Goal: Check status: Check status

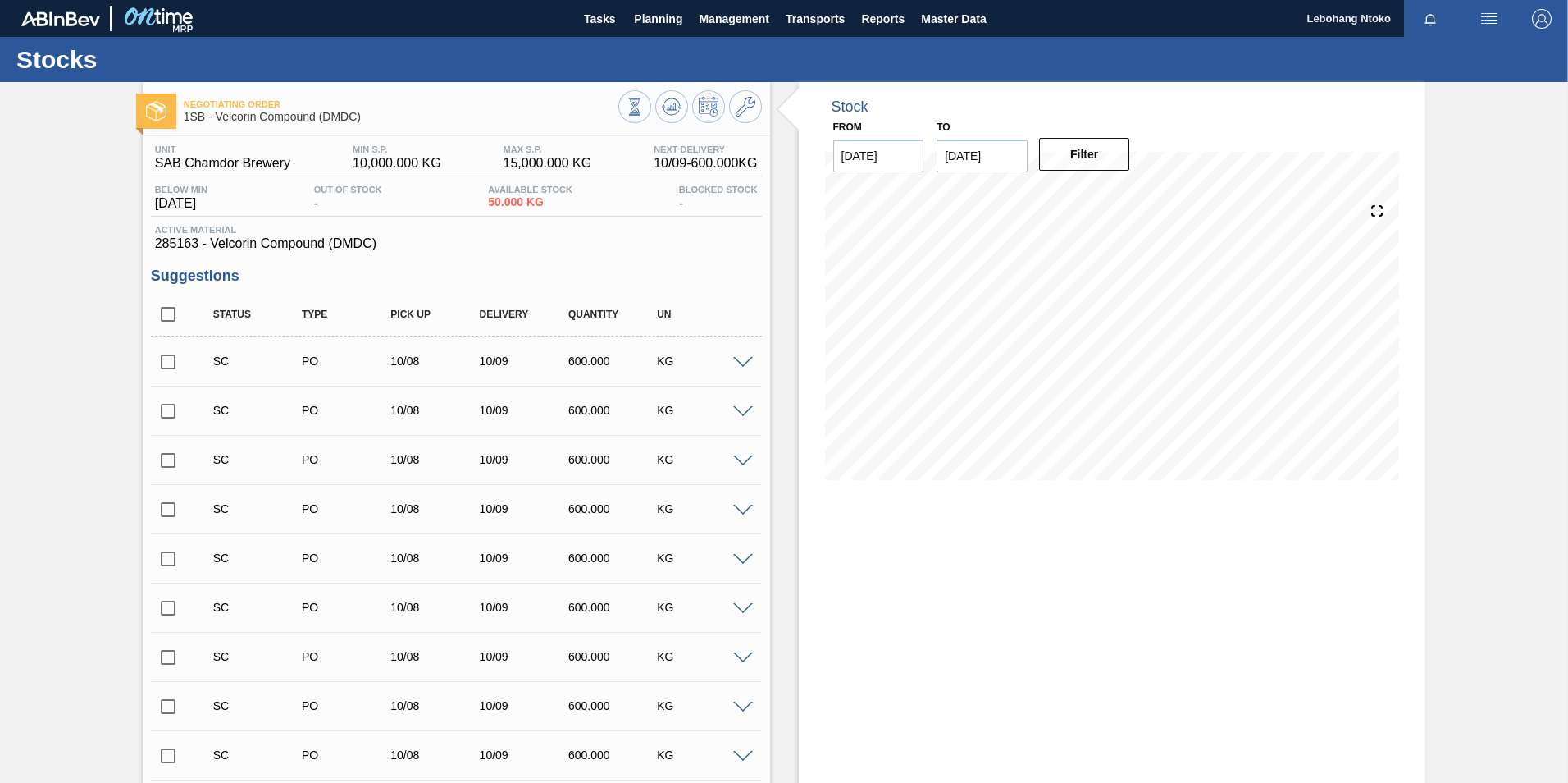
scroll to position [968, 0]
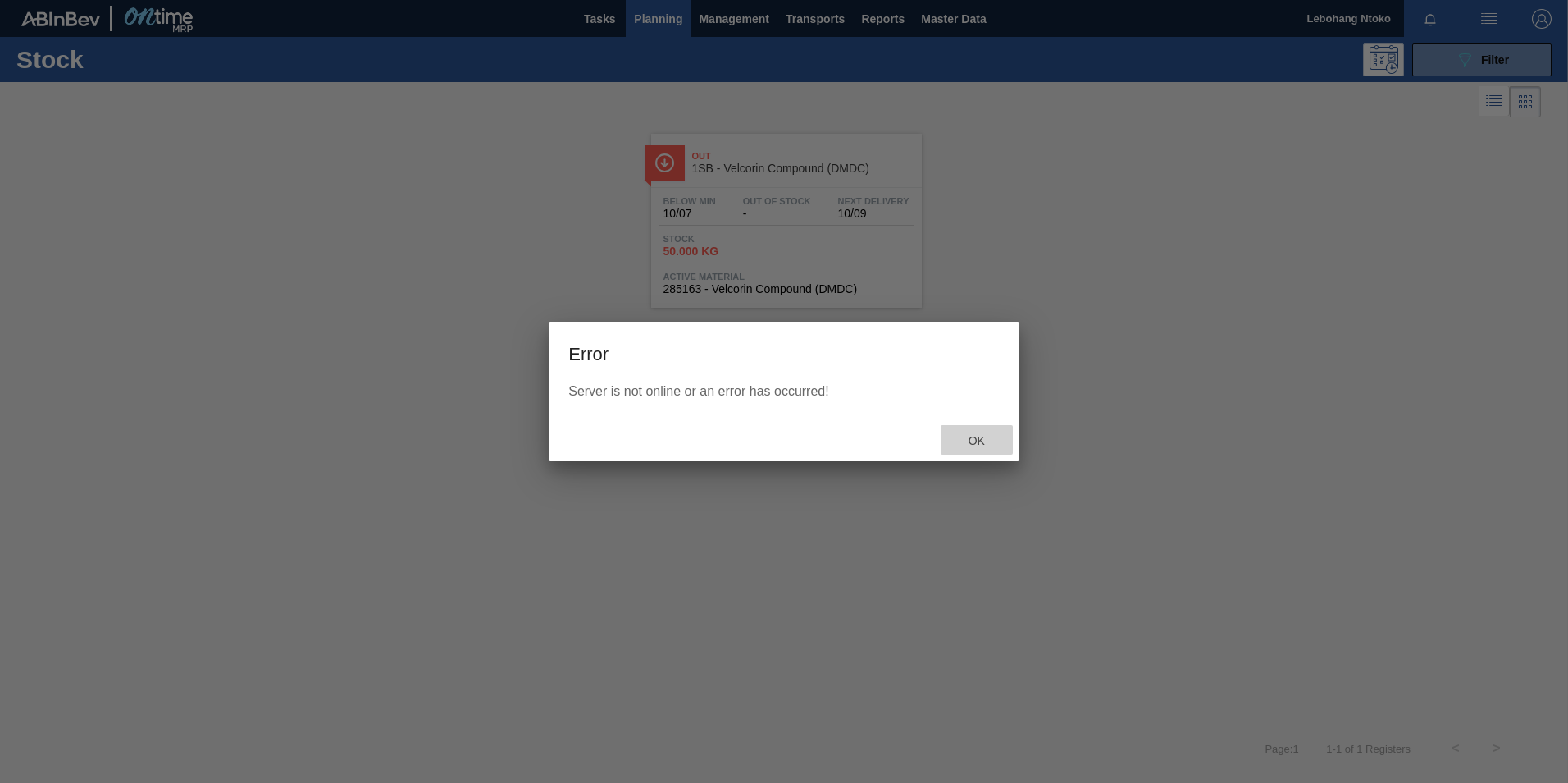
click at [971, 440] on span "Ok" at bounding box center [977, 441] width 42 height 14
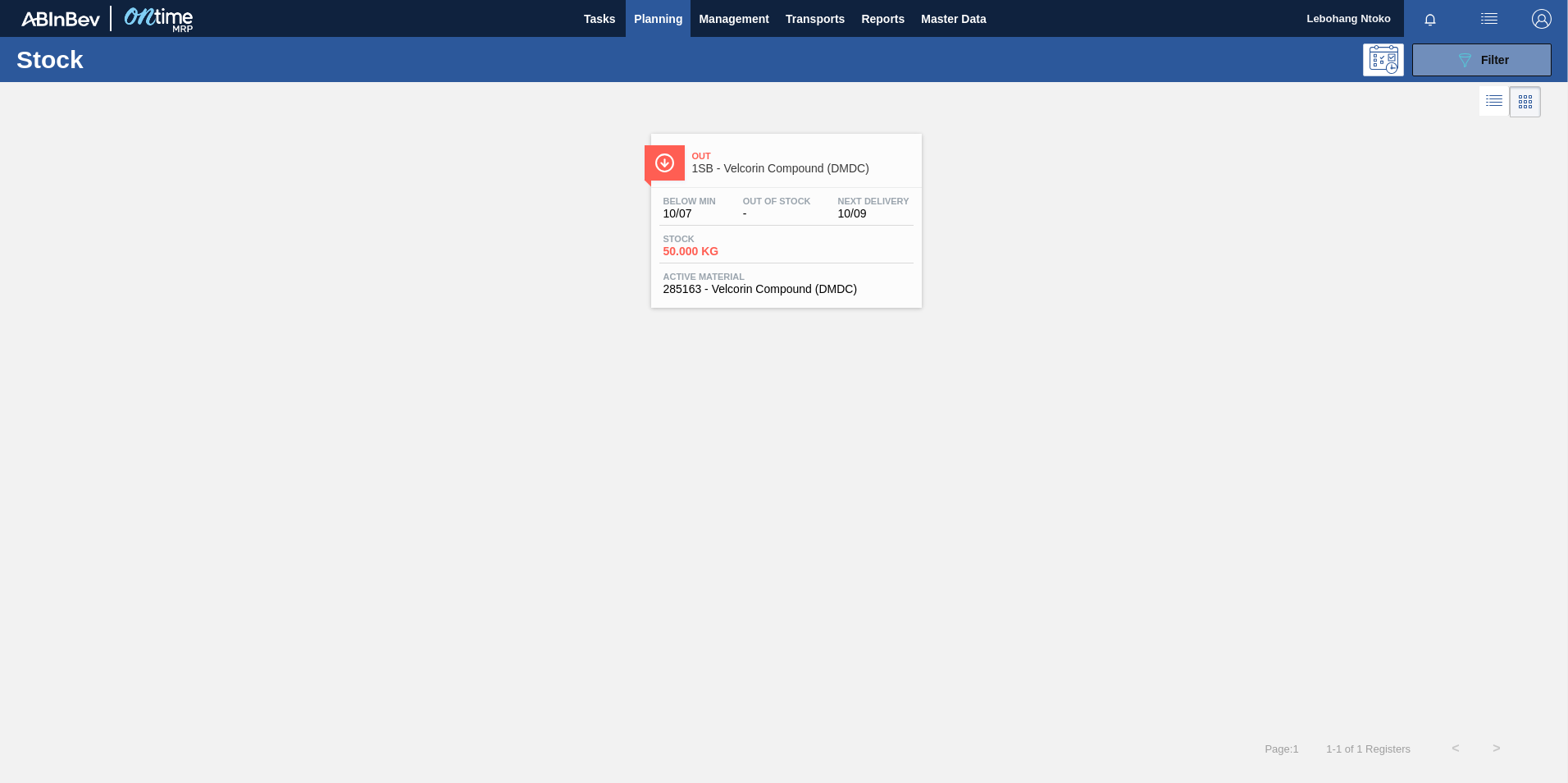
click at [778, 260] on div "Stock 50.000 KG" at bounding box center [787, 248] width 255 height 30
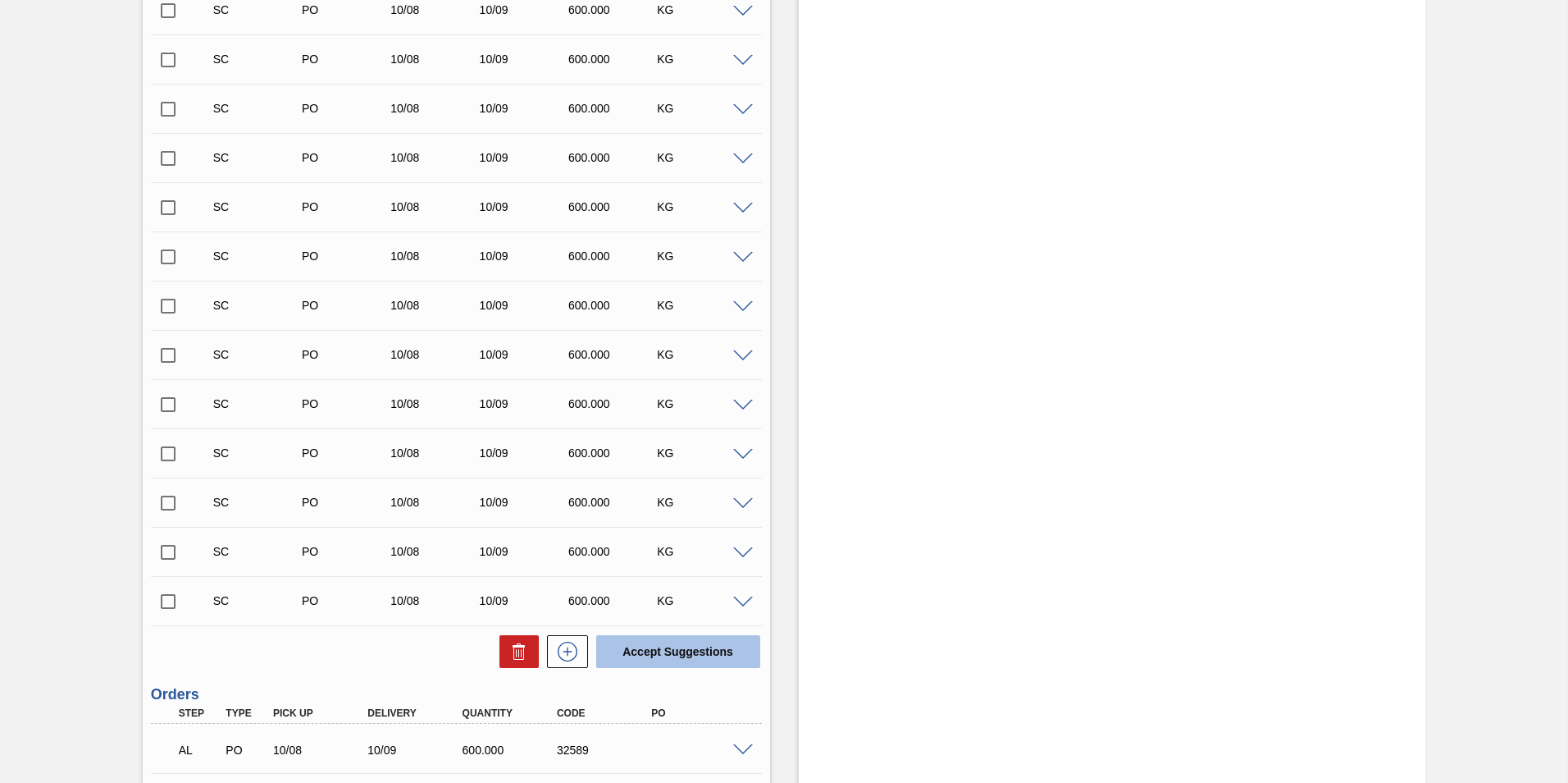
scroll to position [968, 0]
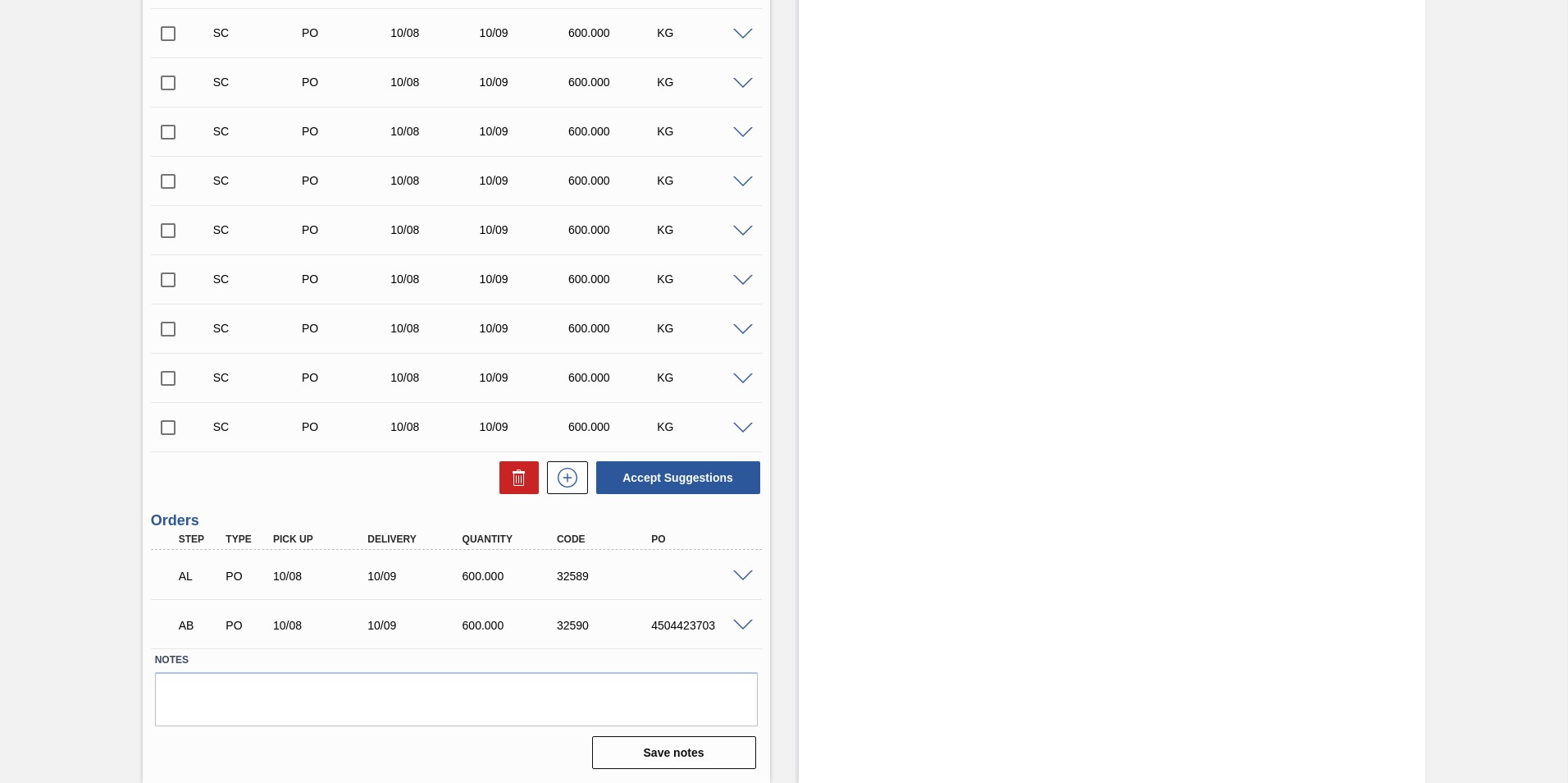
click at [744, 572] on span at bounding box center [743, 577] width 20 height 13
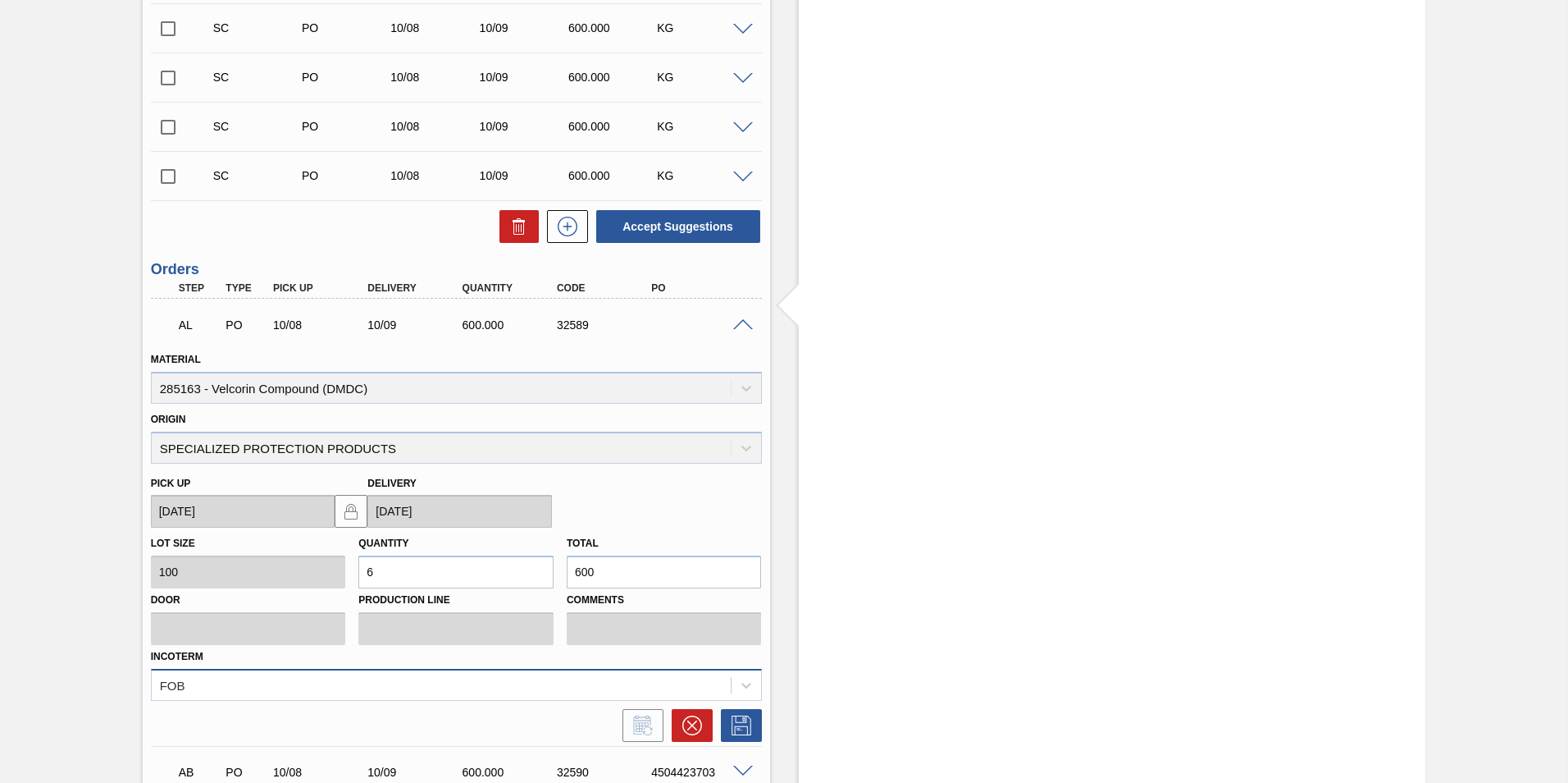
scroll to position [1120, 0]
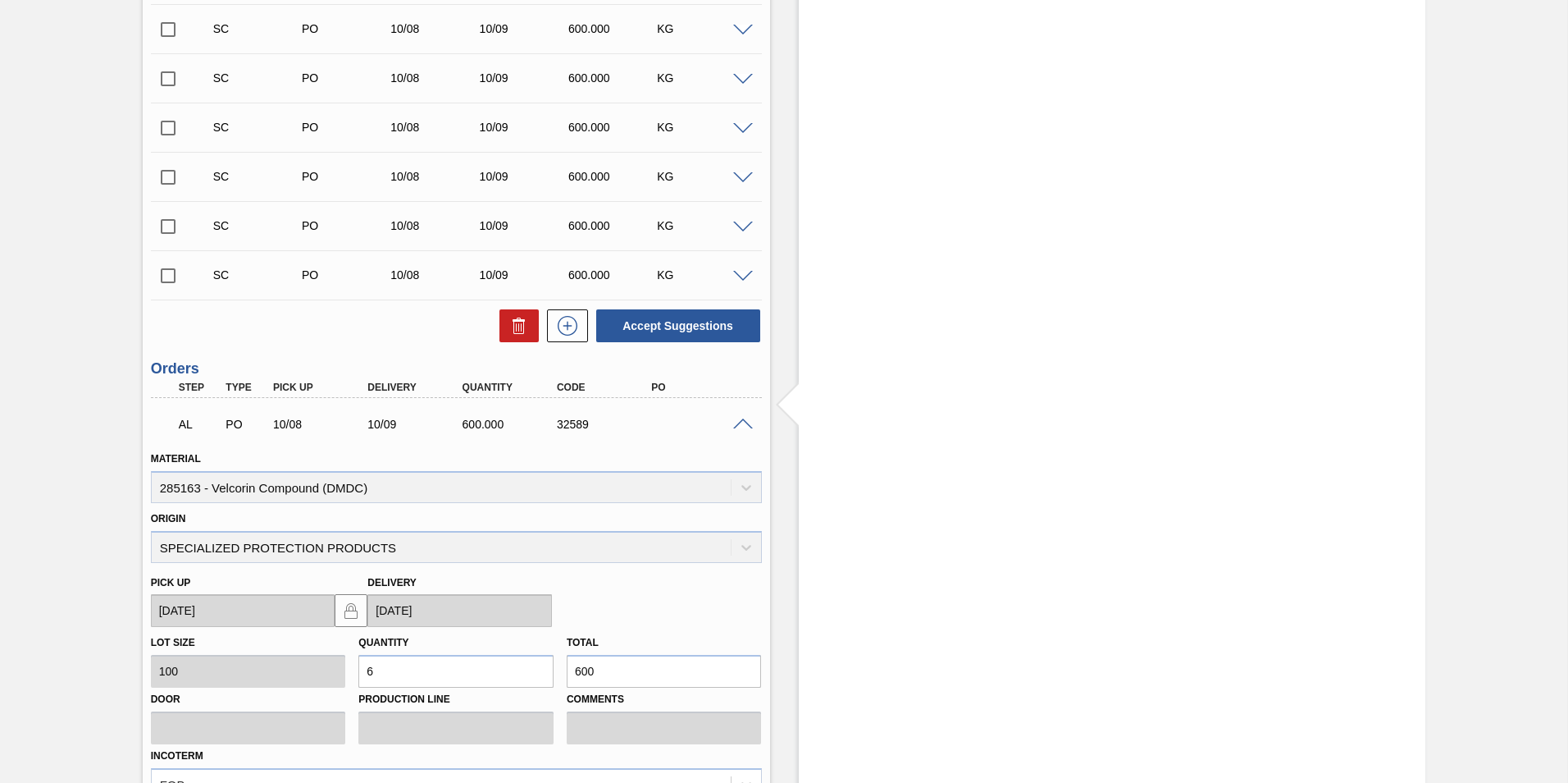
click at [747, 426] on span at bounding box center [743, 424] width 20 height 13
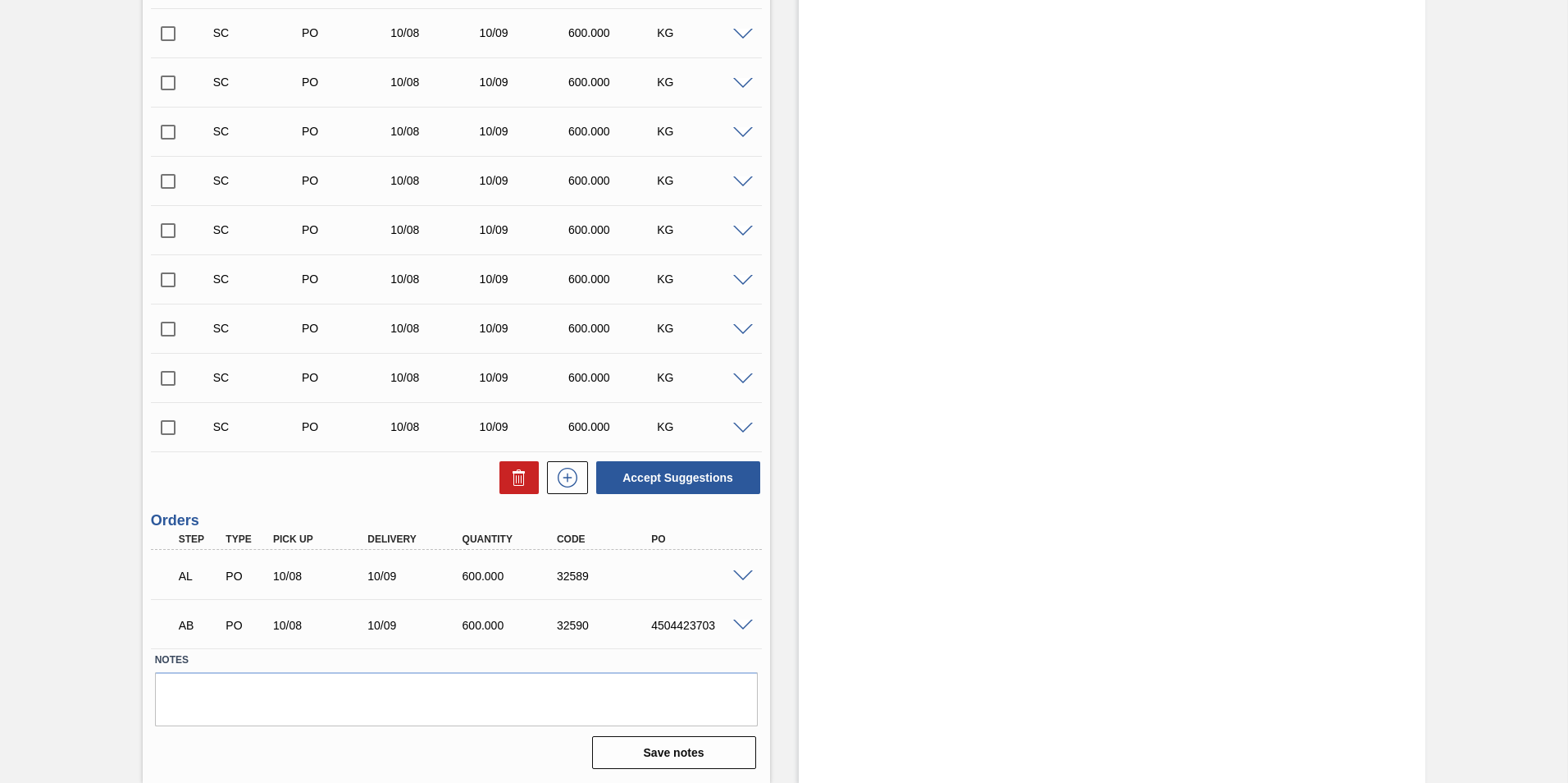
click at [738, 623] on span at bounding box center [743, 626] width 20 height 13
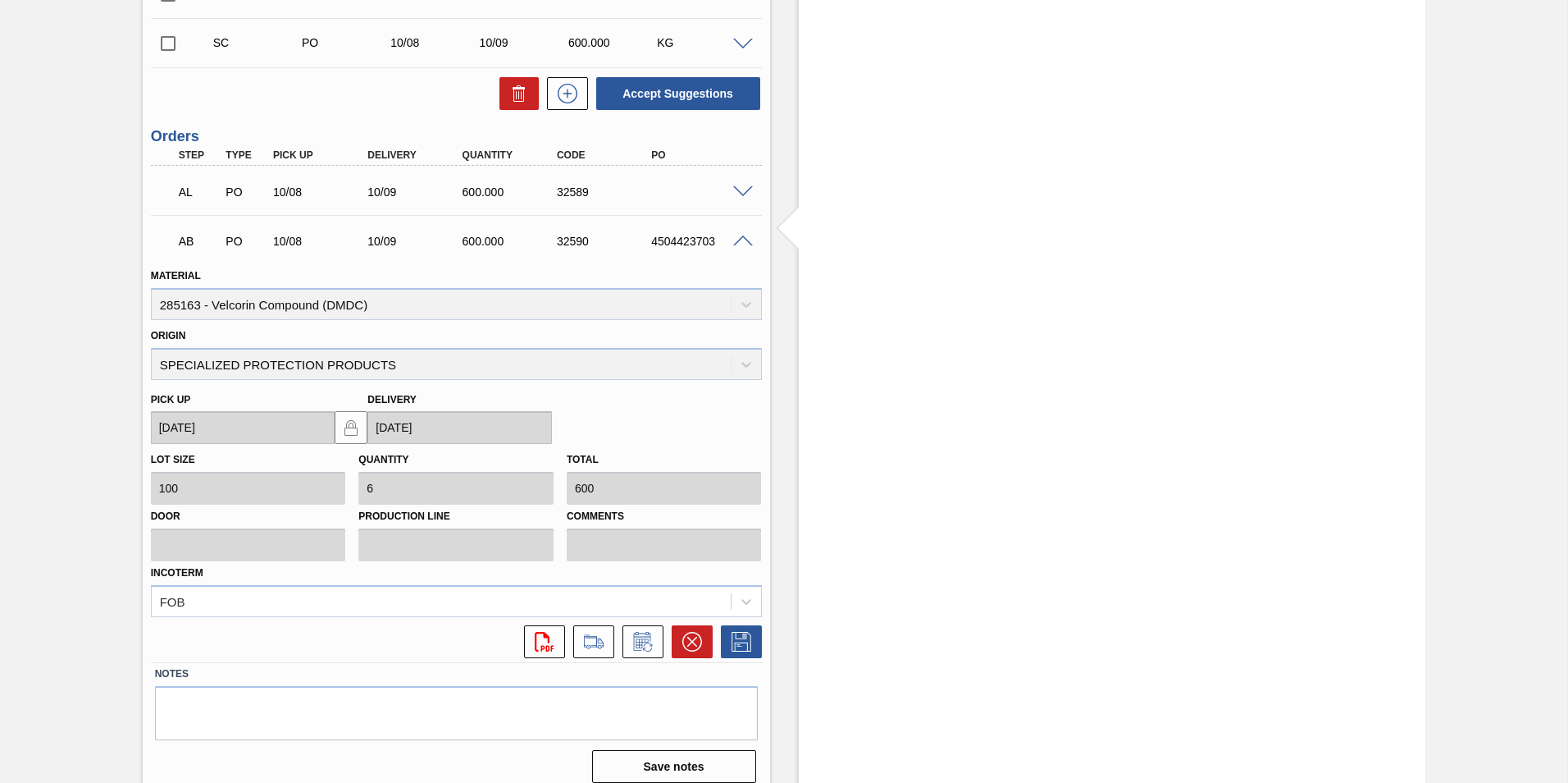
scroll to position [1366, 0]
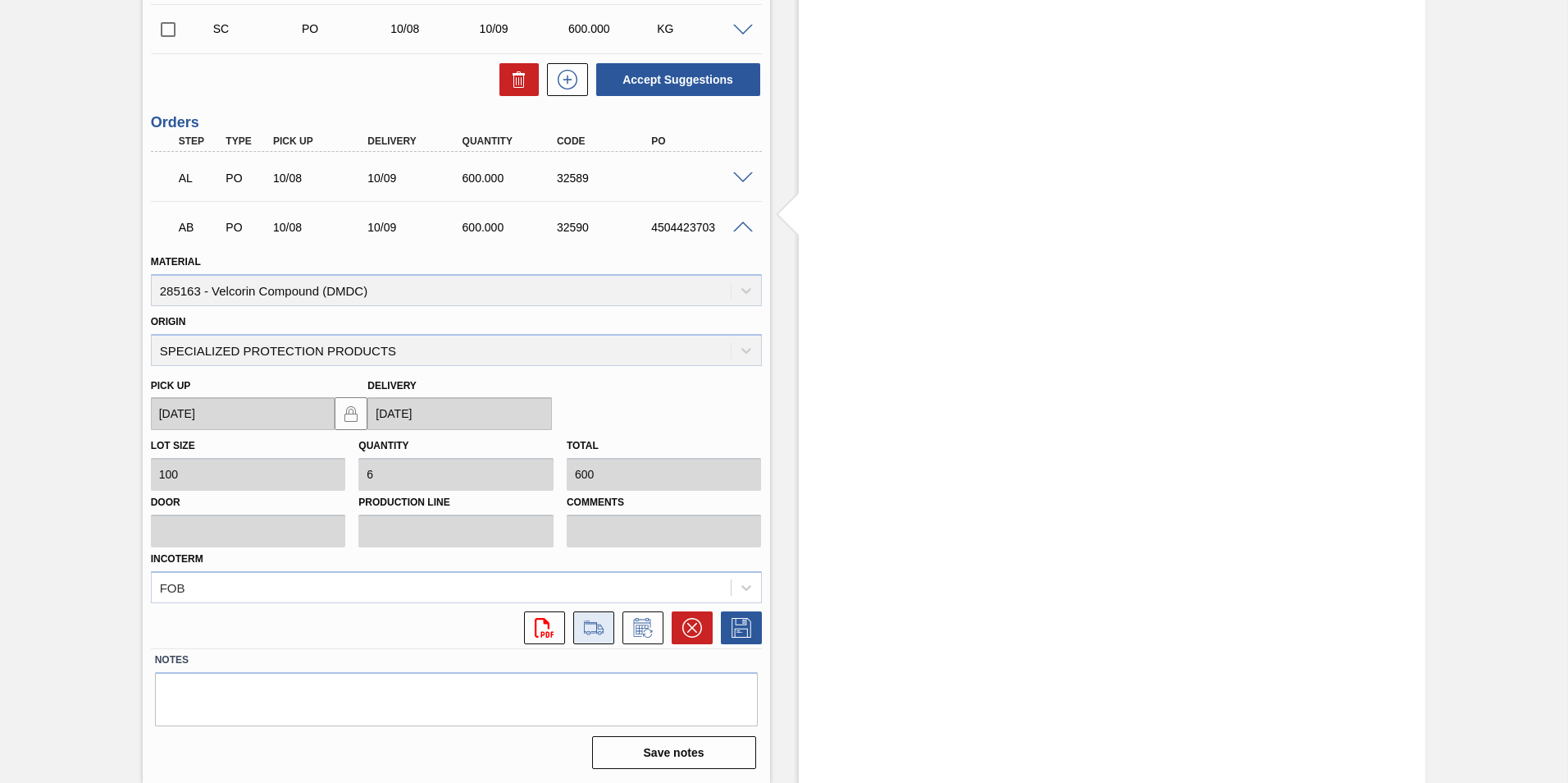
click at [595, 628] on icon at bounding box center [593, 628] width 26 height 20
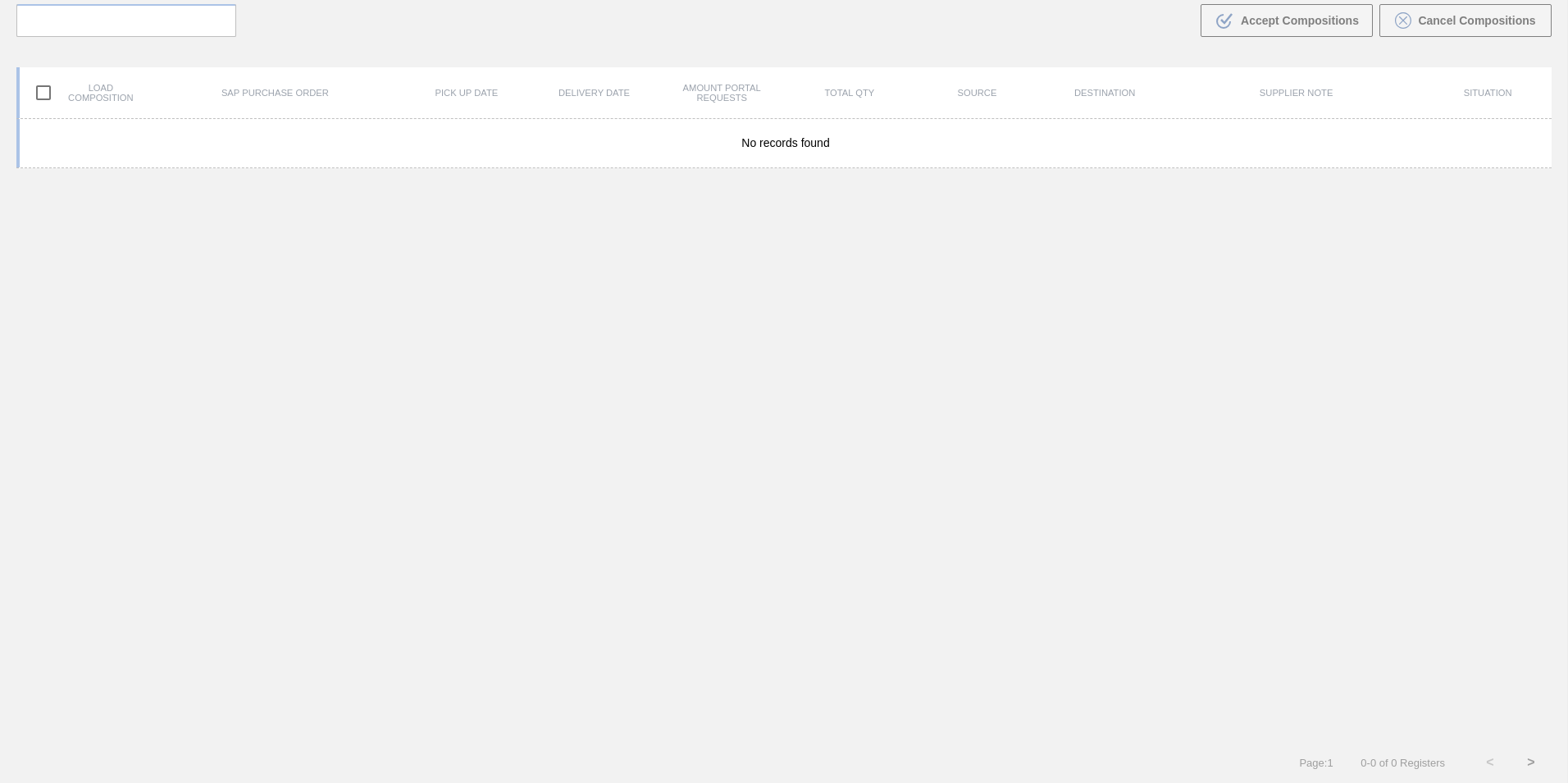
scroll to position [118, 0]
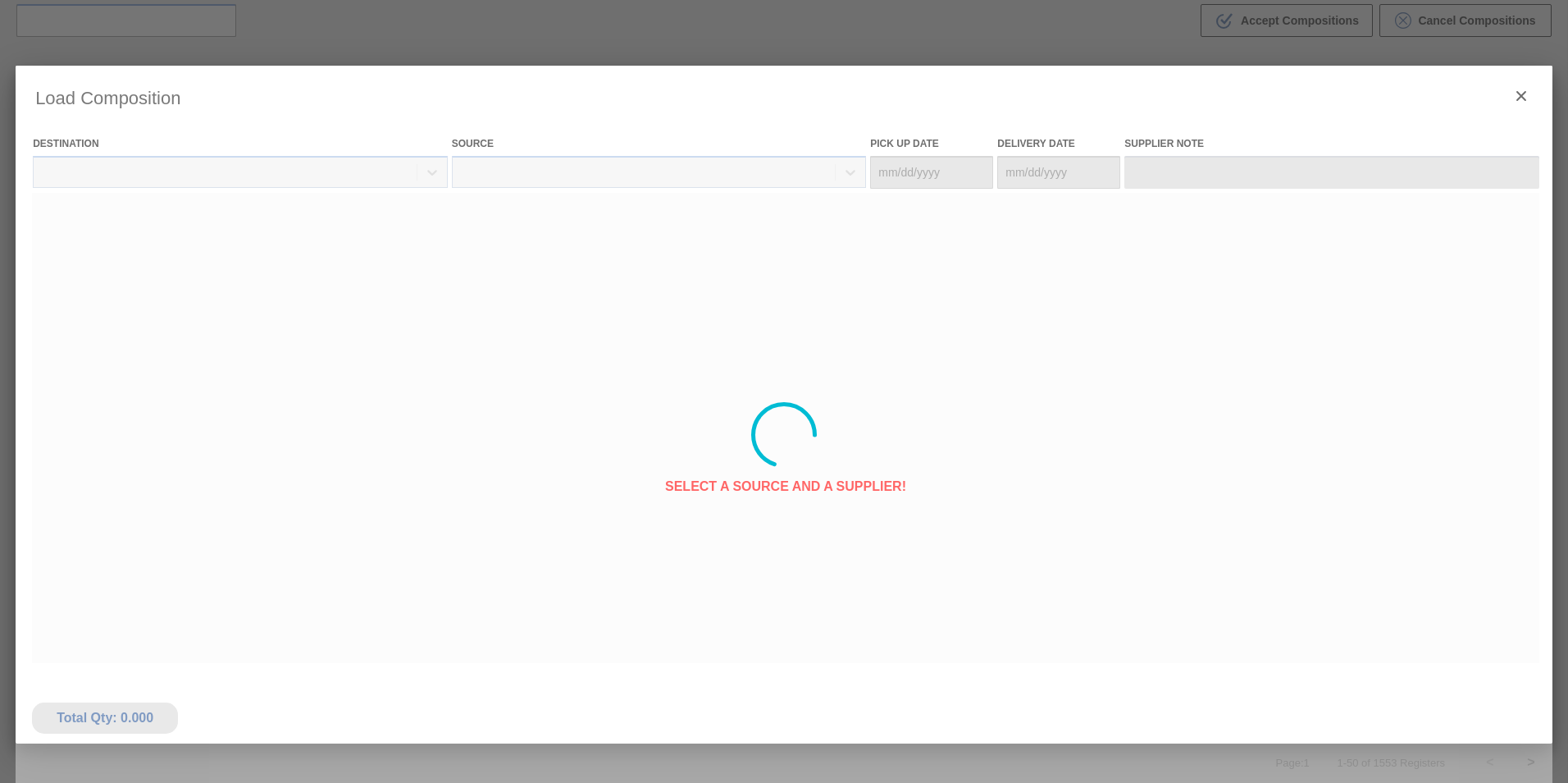
type Date "[DATE]"
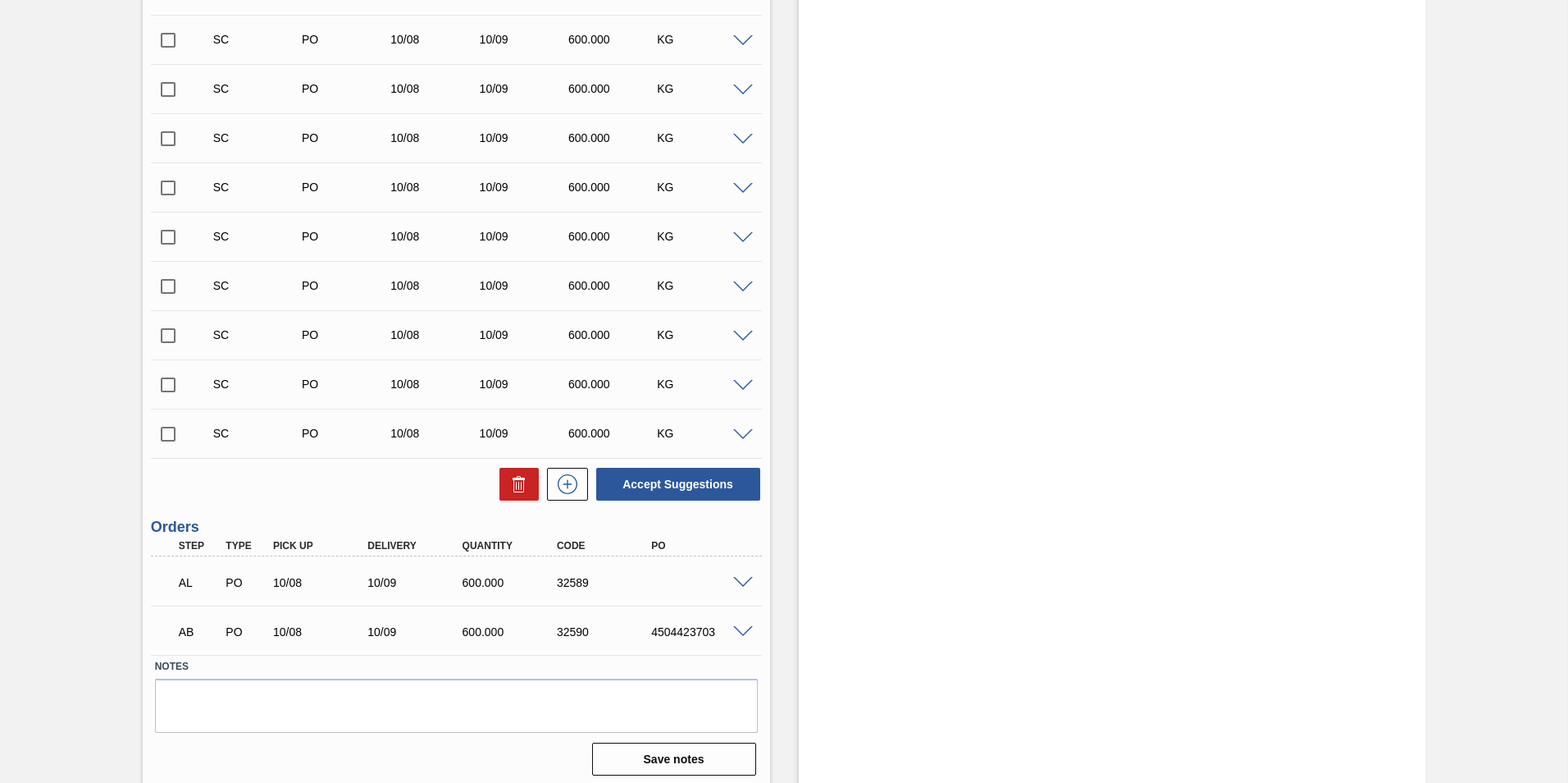
scroll to position [968, 0]
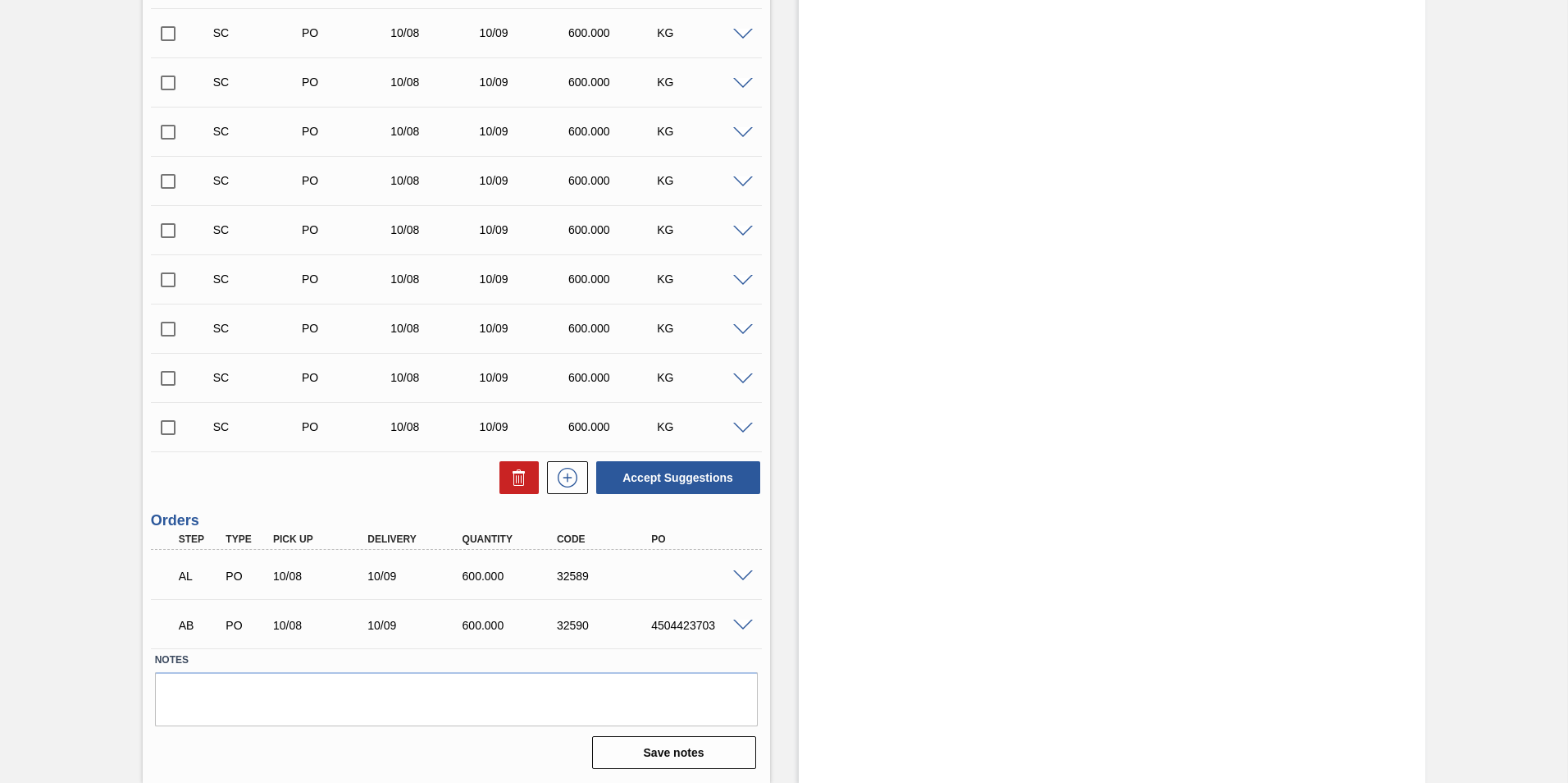
click at [741, 572] on span at bounding box center [743, 577] width 20 height 13
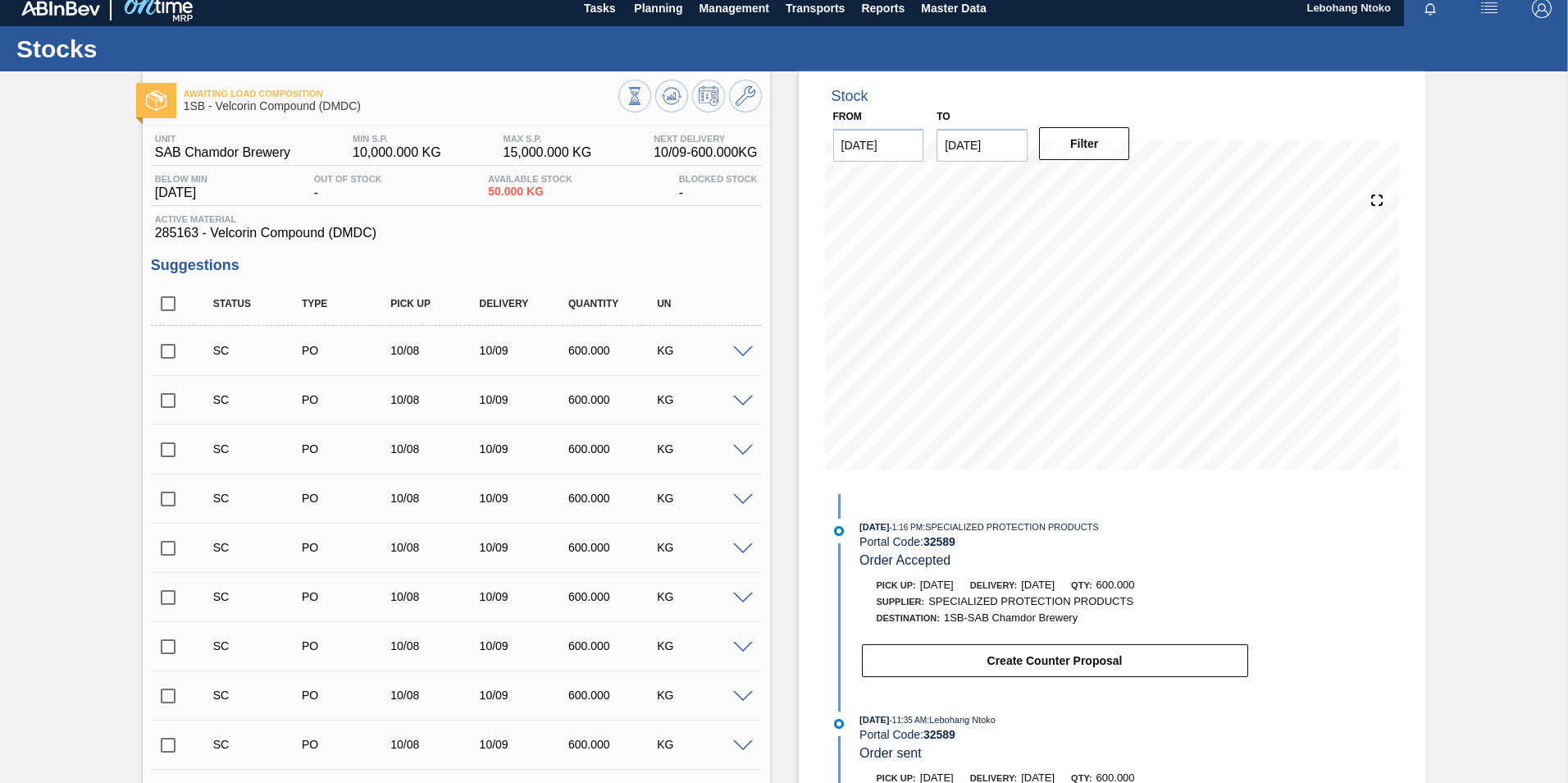
scroll to position [0, 0]
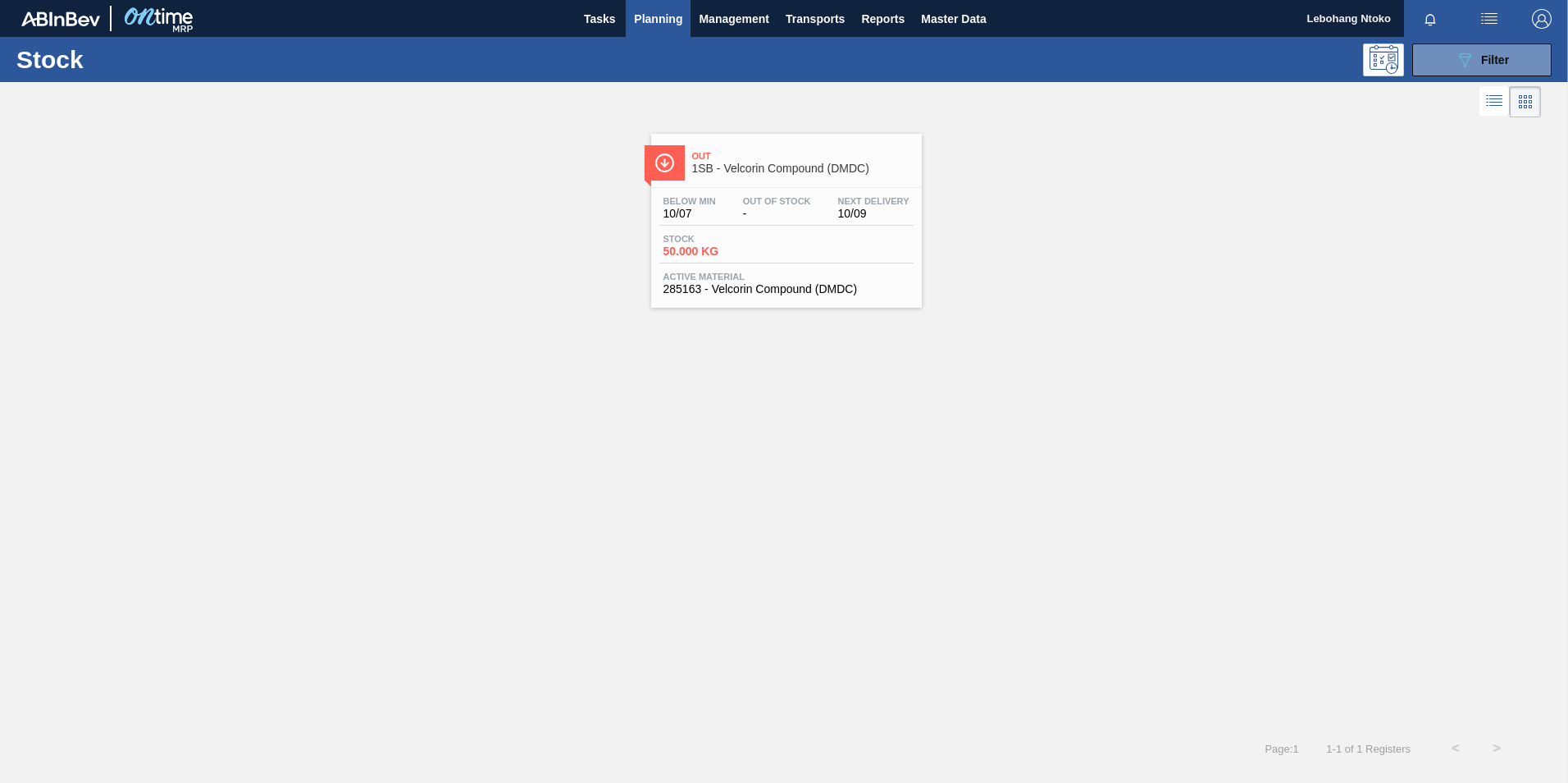
click at [802, 245] on div "Stock 50.000 KG" at bounding box center [787, 248] width 255 height 30
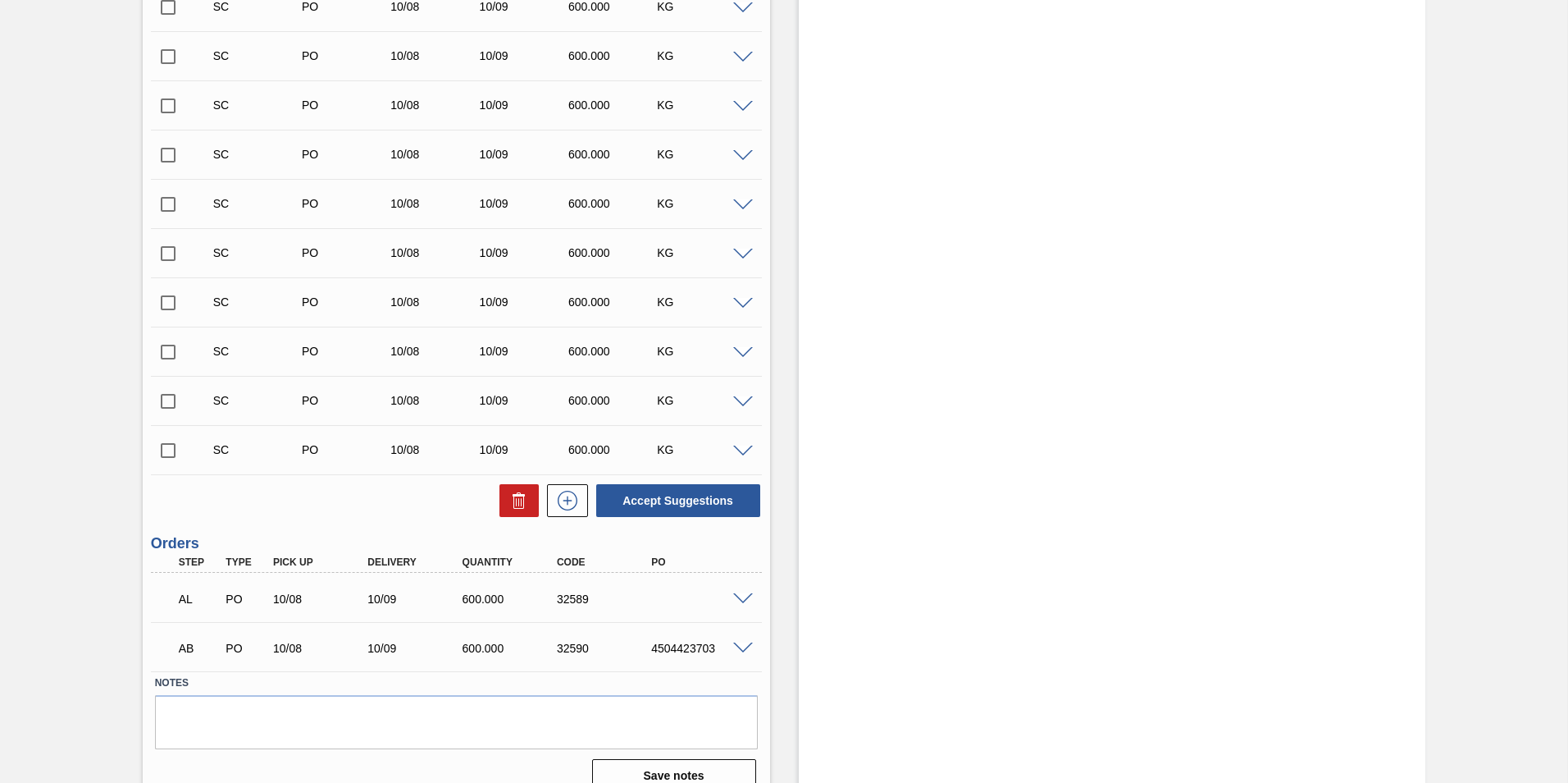
scroll to position [968, 0]
